Goal: Navigation & Orientation: Find specific page/section

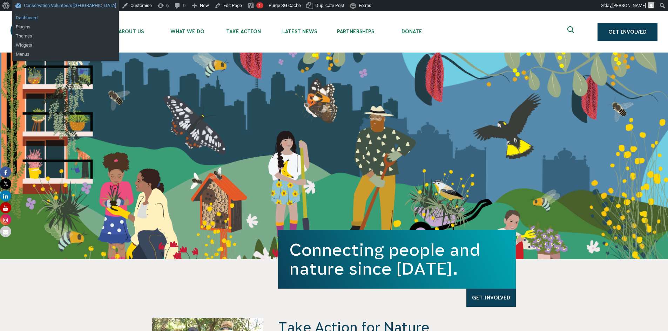
click at [38, 17] on link "Dashboard" at bounding box center [65, 17] width 107 height 9
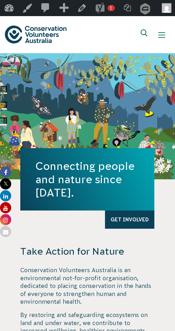
click at [34, 32] on img at bounding box center [36, 35] width 62 height 18
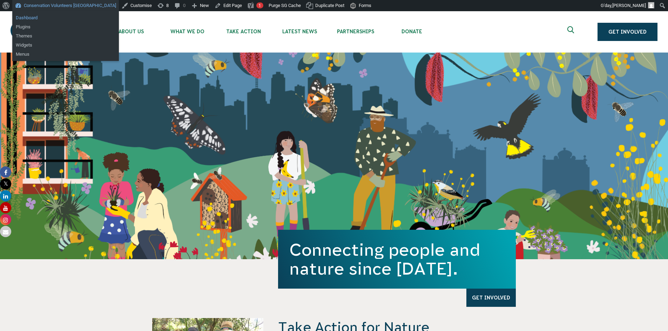
click at [29, 16] on link "Dashboard" at bounding box center [65, 17] width 107 height 9
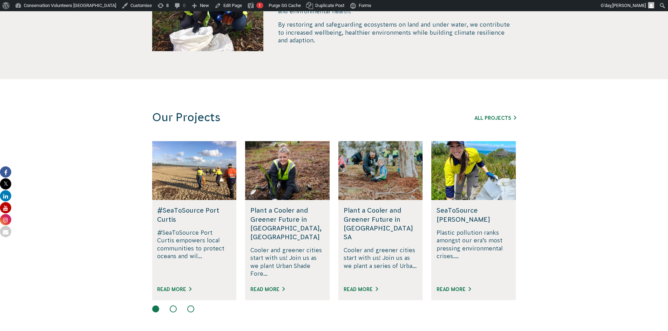
scroll to position [235, 0]
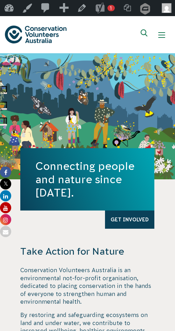
click at [34, 32] on img at bounding box center [36, 35] width 62 height 18
